Goal: Information Seeking & Learning: Learn about a topic

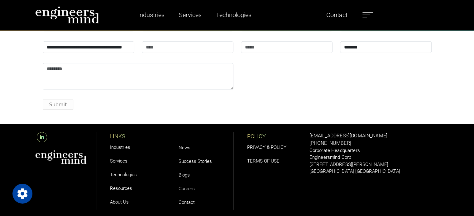
scroll to position [2000, 0]
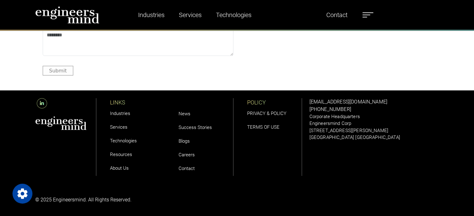
click at [201, 128] on link "Success Stories" at bounding box center [194, 128] width 33 height 6
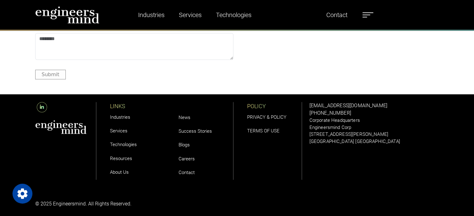
scroll to position [1031, 0]
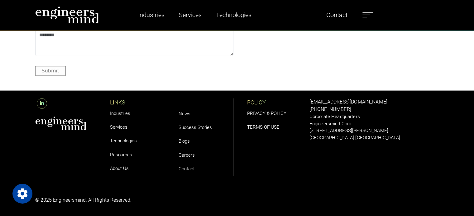
click at [189, 156] on link "Careers" at bounding box center [186, 155] width 16 height 6
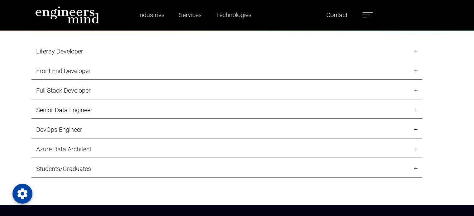
scroll to position [655, 0]
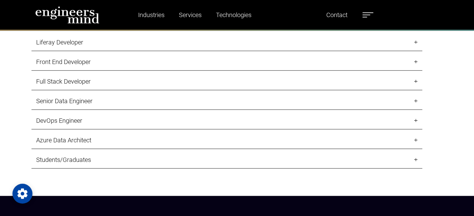
drag, startPoint x: 476, startPoint y: 16, endPoint x: 478, endPoint y: 70, distance: 54.5
click at [415, 159] on link "Students/Graduates" at bounding box center [226, 160] width 390 height 17
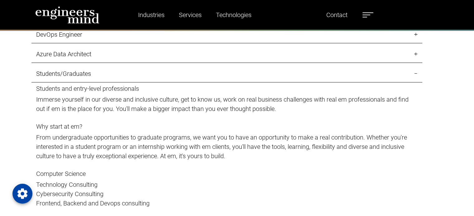
scroll to position [721, 0]
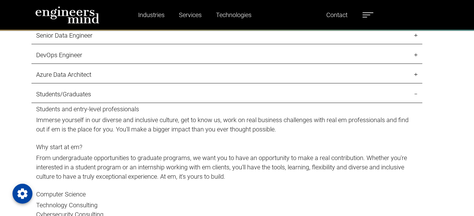
click at [414, 93] on link "Students/Graduates" at bounding box center [226, 94] width 390 height 17
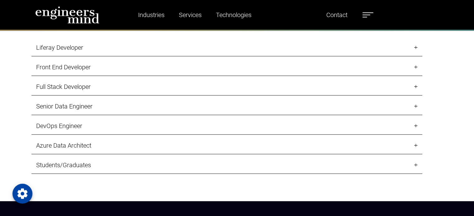
scroll to position [665, 0]
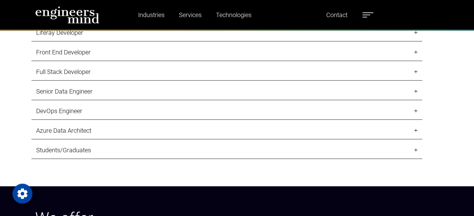
click at [415, 90] on link "Senior Data Engineer" at bounding box center [226, 91] width 390 height 17
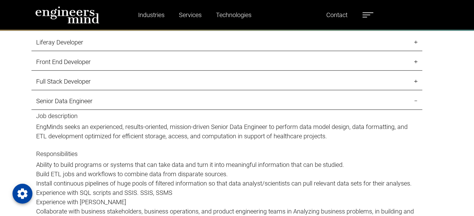
scroll to position [638, 0]
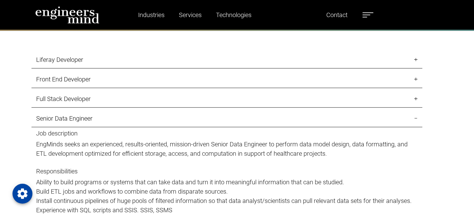
click at [415, 116] on link "Senior Data Engineer" at bounding box center [226, 118] width 390 height 17
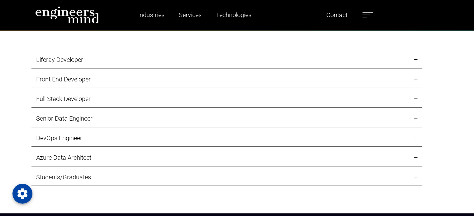
click at [415, 58] on link "Liferay Developer" at bounding box center [226, 59] width 390 height 17
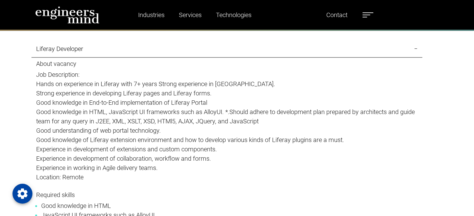
scroll to position [639, 0]
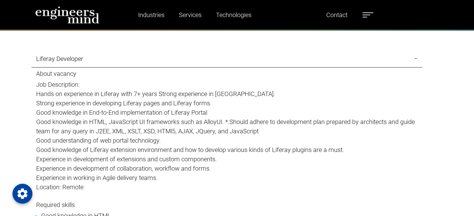
click at [413, 58] on link "Liferay Developer" at bounding box center [226, 58] width 390 height 17
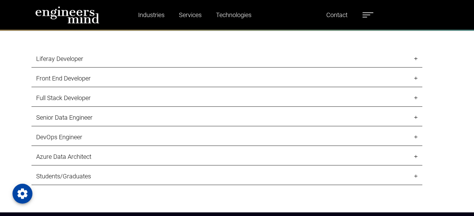
click at [416, 77] on link "Front End Developer" at bounding box center [226, 78] width 390 height 17
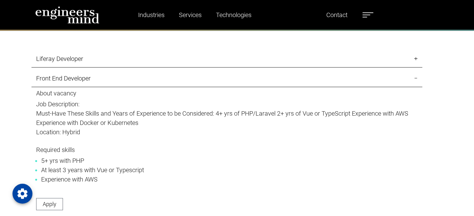
click at [417, 77] on link "Front End Developer" at bounding box center [226, 78] width 390 height 17
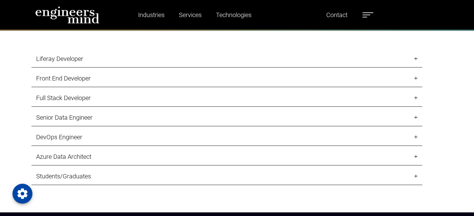
click at [416, 96] on link "Full Stack Developer" at bounding box center [226, 98] width 390 height 17
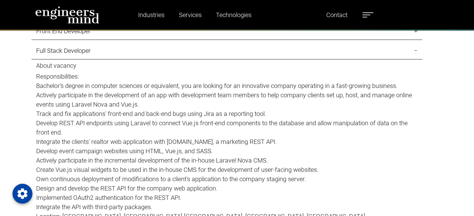
scroll to position [676, 0]
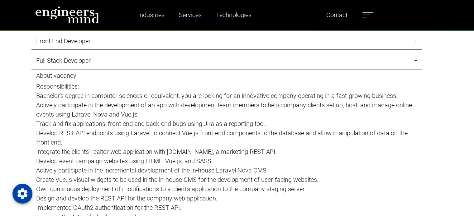
click at [417, 59] on link "Full Stack Developer" at bounding box center [226, 60] width 390 height 17
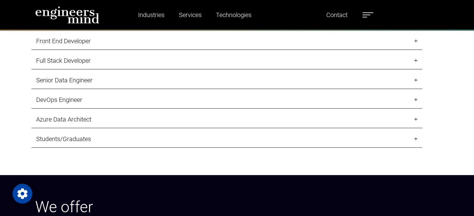
click at [415, 78] on link "Senior Data Engineer" at bounding box center [226, 80] width 390 height 17
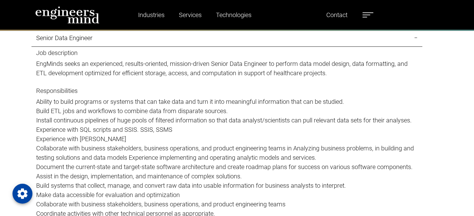
scroll to position [705, 0]
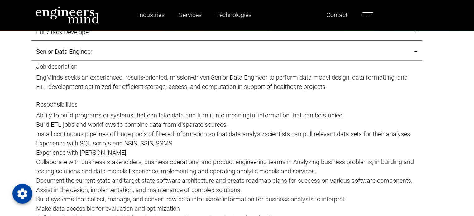
click at [417, 52] on link "Senior Data Engineer" at bounding box center [226, 51] width 390 height 17
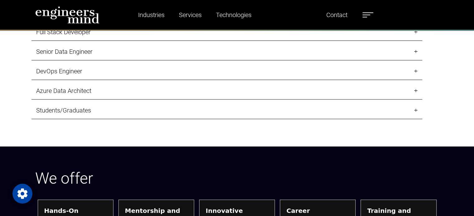
click at [415, 70] on link "DevOps Engineer" at bounding box center [226, 71] width 390 height 17
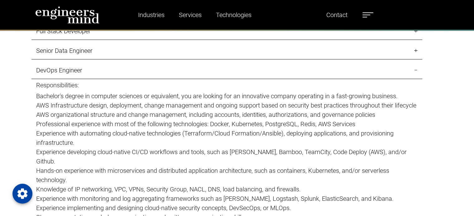
scroll to position [699, 0]
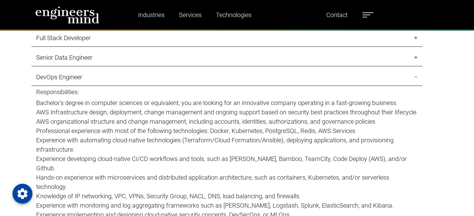
click at [417, 75] on link "DevOps Engineer" at bounding box center [226, 77] width 390 height 17
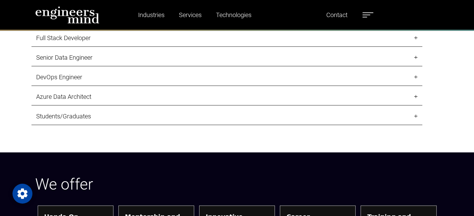
click at [416, 96] on link "Azure Data Architect" at bounding box center [226, 96] width 390 height 17
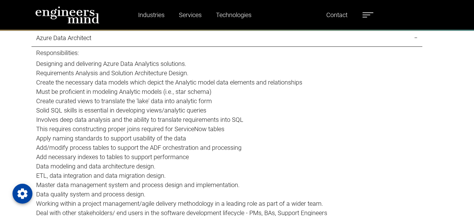
scroll to position [748, 0]
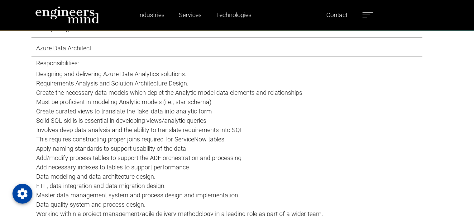
click at [416, 47] on link "Azure Data Architect" at bounding box center [226, 48] width 390 height 17
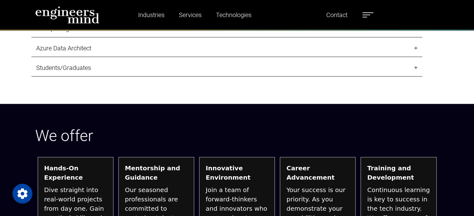
click at [417, 66] on link "Students/Graduates" at bounding box center [226, 67] width 390 height 17
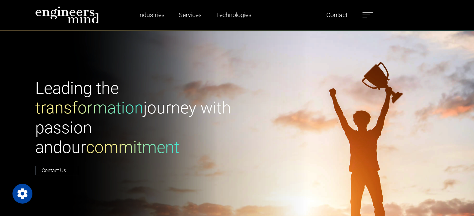
scroll to position [0, 0]
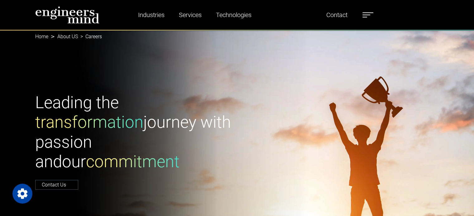
click at [368, 15] on span at bounding box center [366, 15] width 8 height 1
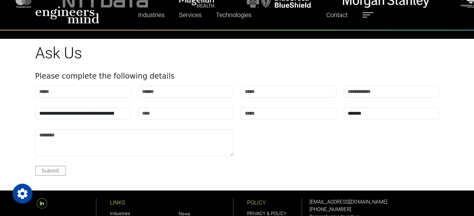
scroll to position [2073, 0]
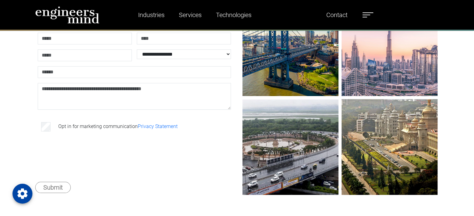
scroll to position [80, 0]
